Goal: Task Accomplishment & Management: Manage account settings

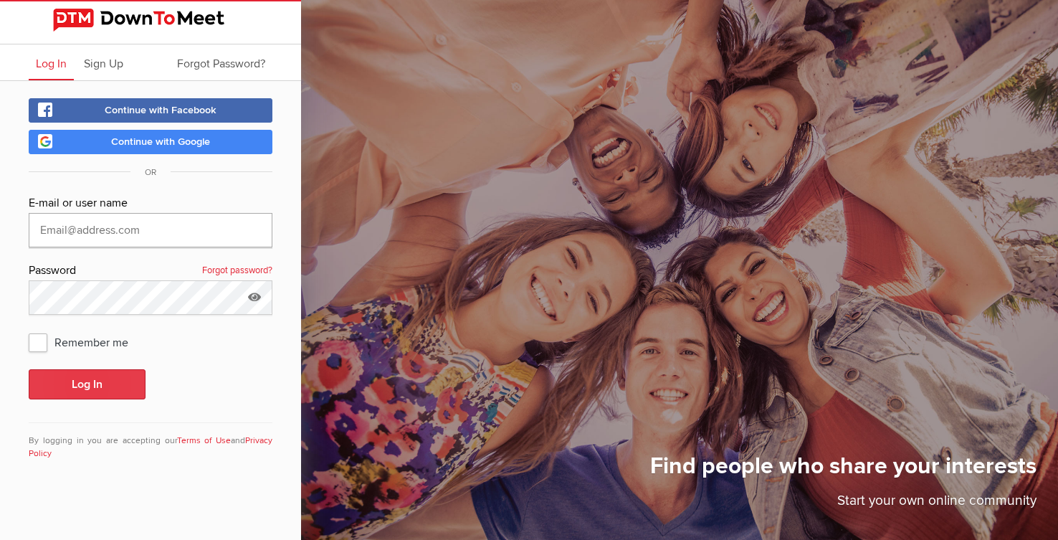
type input "[EMAIL_ADDRESS][DOMAIN_NAME]"
click at [70, 378] on button "Log In" at bounding box center [87, 384] width 117 height 30
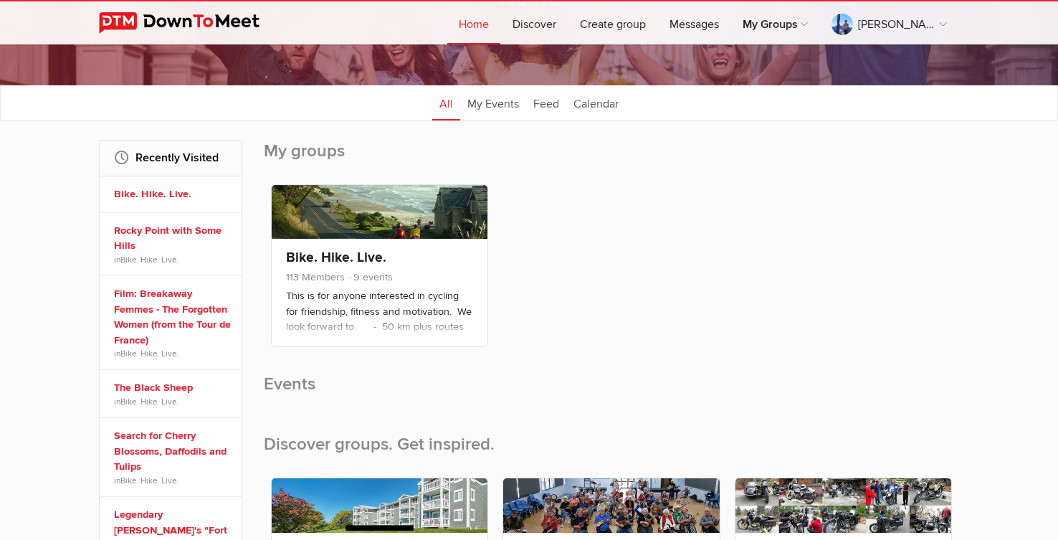
scroll to position [133, 0]
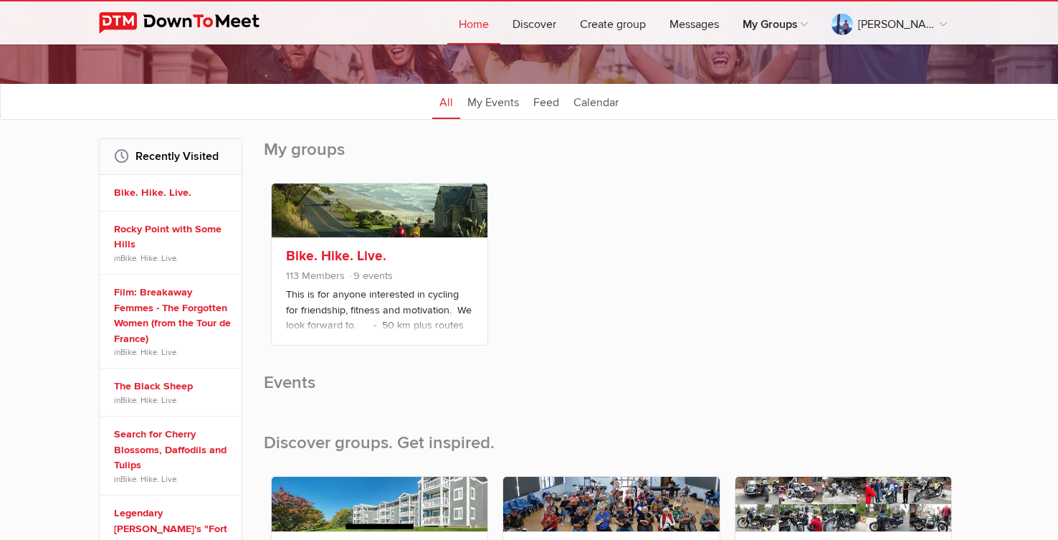
click at [356, 276] on span "9 events" at bounding box center [370, 275] width 45 height 12
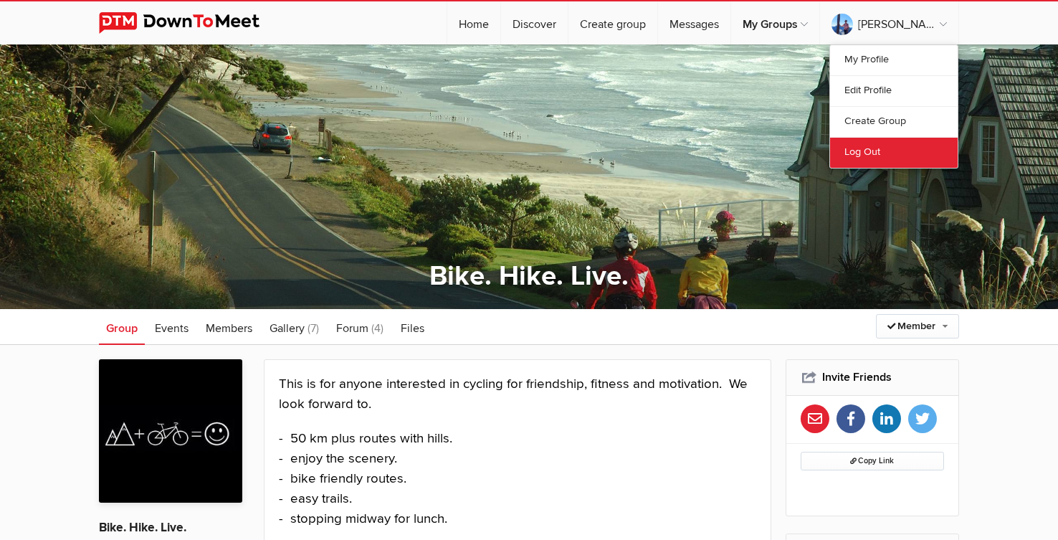
click at [867, 146] on link "Log Out" at bounding box center [894, 152] width 128 height 31
